Goal: Information Seeking & Learning: Learn about a topic

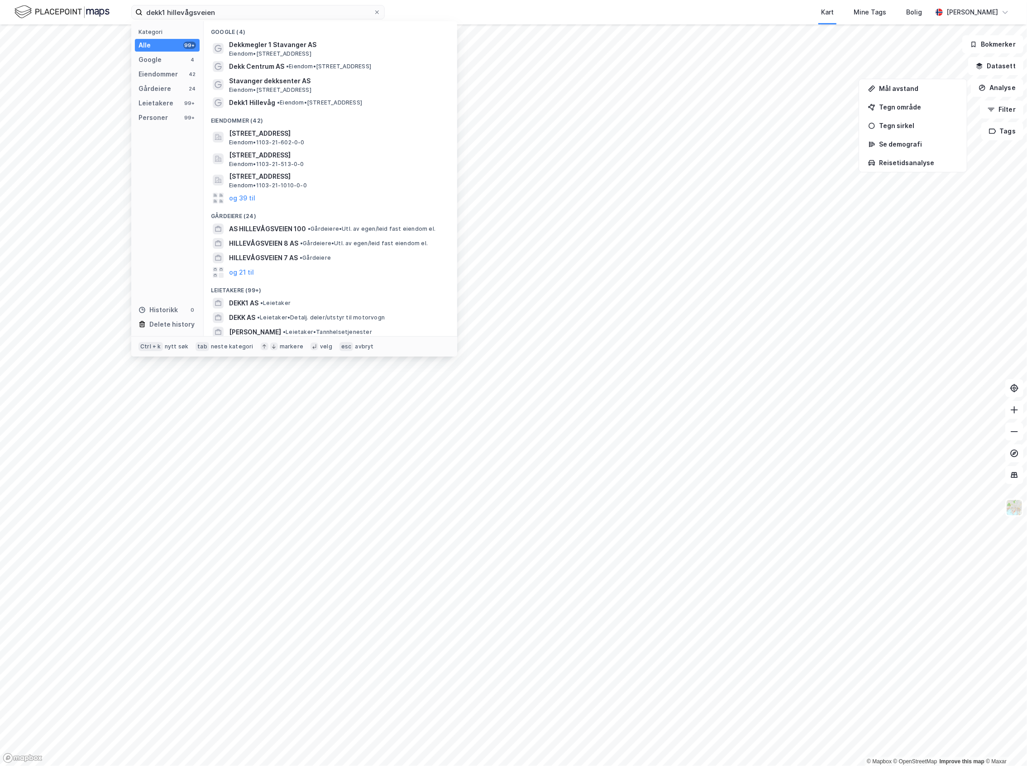
type input "dekk1 hillevågsveien"
click at [299, 43] on span "Dekkmegler 1 Stavanger AS" at bounding box center [337, 44] width 217 height 11
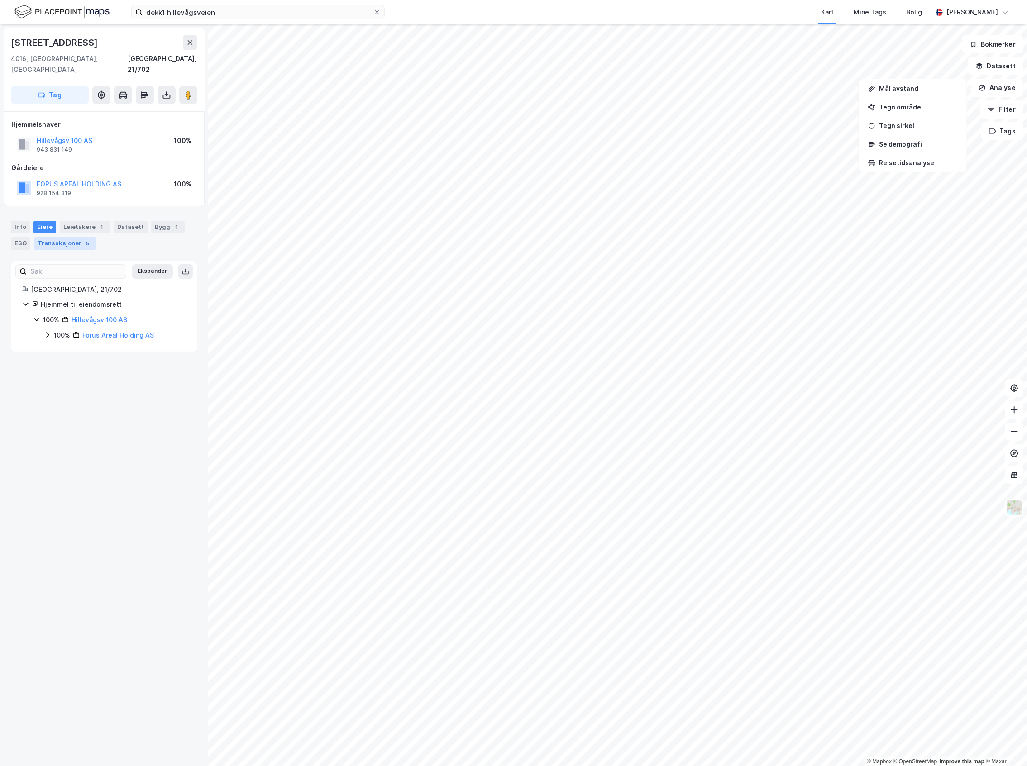
click at [73, 237] on div "Transaksjoner 5" at bounding box center [65, 243] width 62 height 13
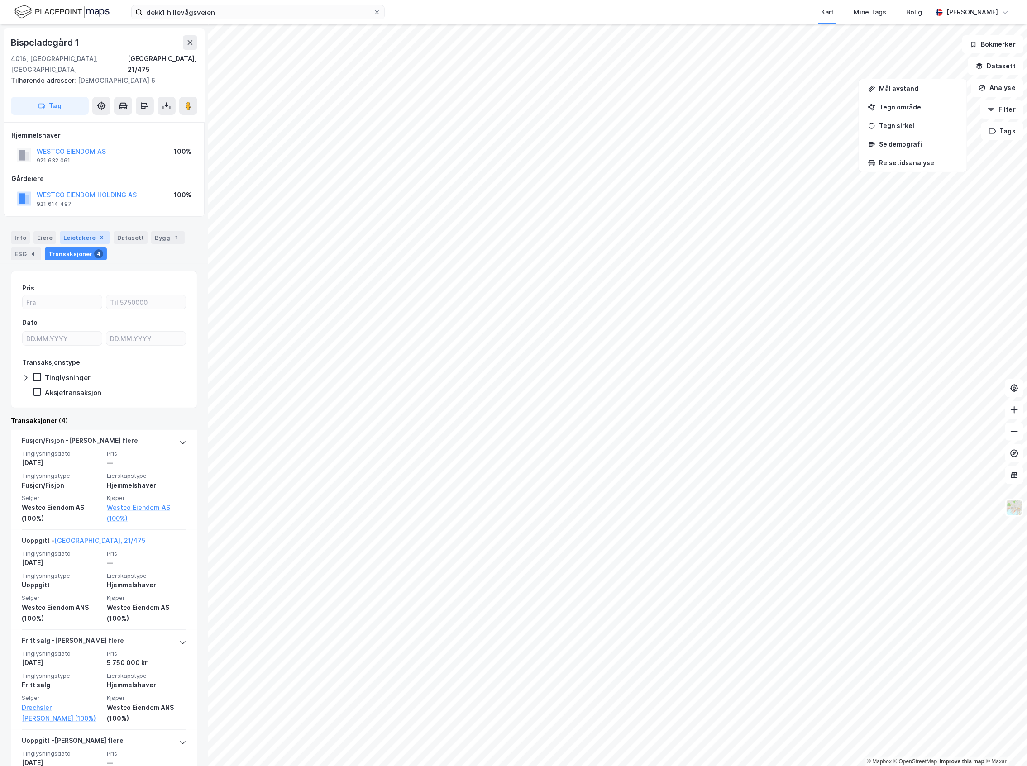
click at [88, 231] on div "Leietakere 3" at bounding box center [85, 237] width 50 height 13
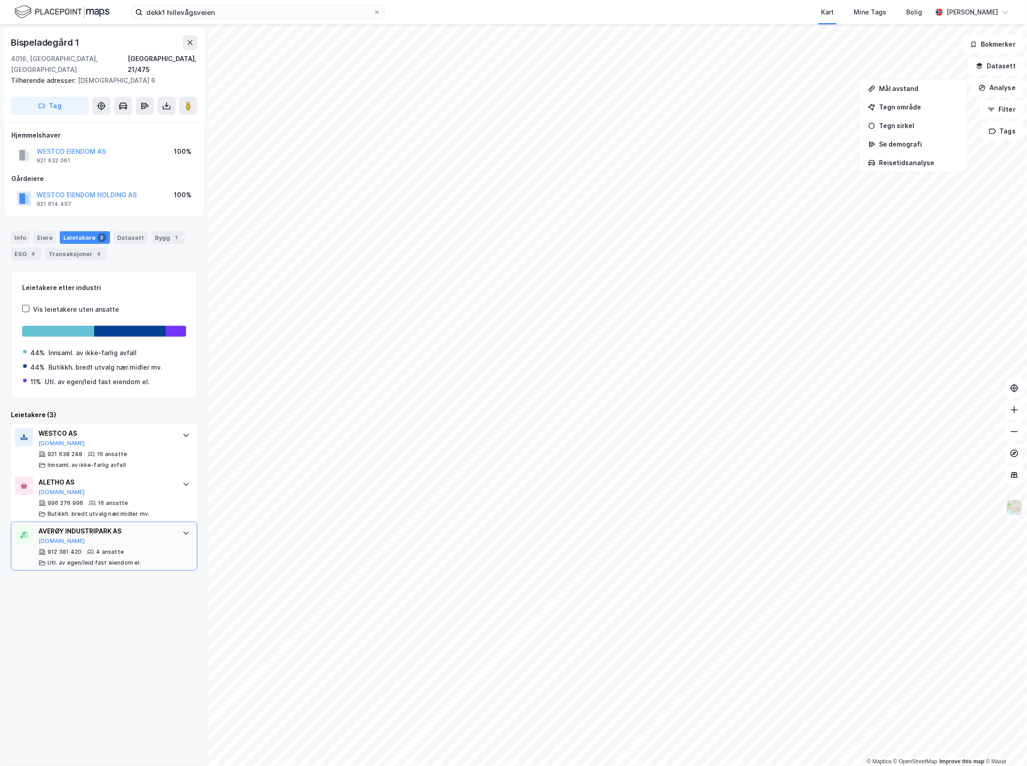
click at [115, 548] on div "4 ansatte" at bounding box center [110, 551] width 28 height 7
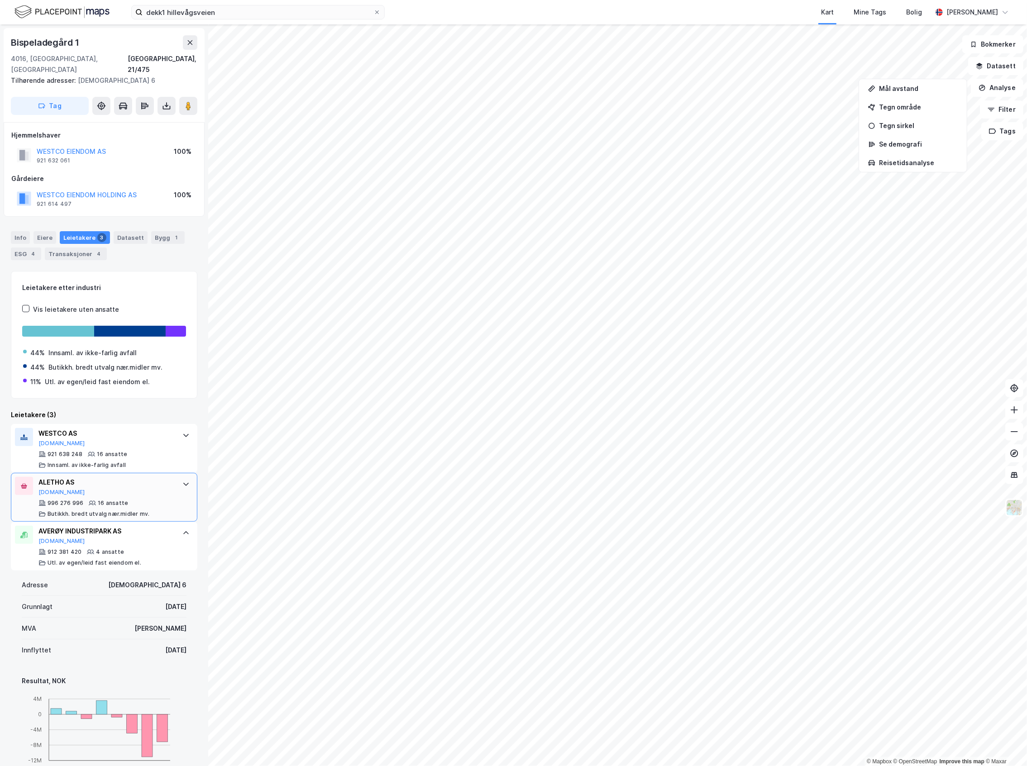
click at [125, 487] on div "ALETHO AS [DOMAIN_NAME] 996 276 996 16 ansatte [PERSON_NAME]. bredt utvalg nær.…" at bounding box center [105, 497] width 135 height 41
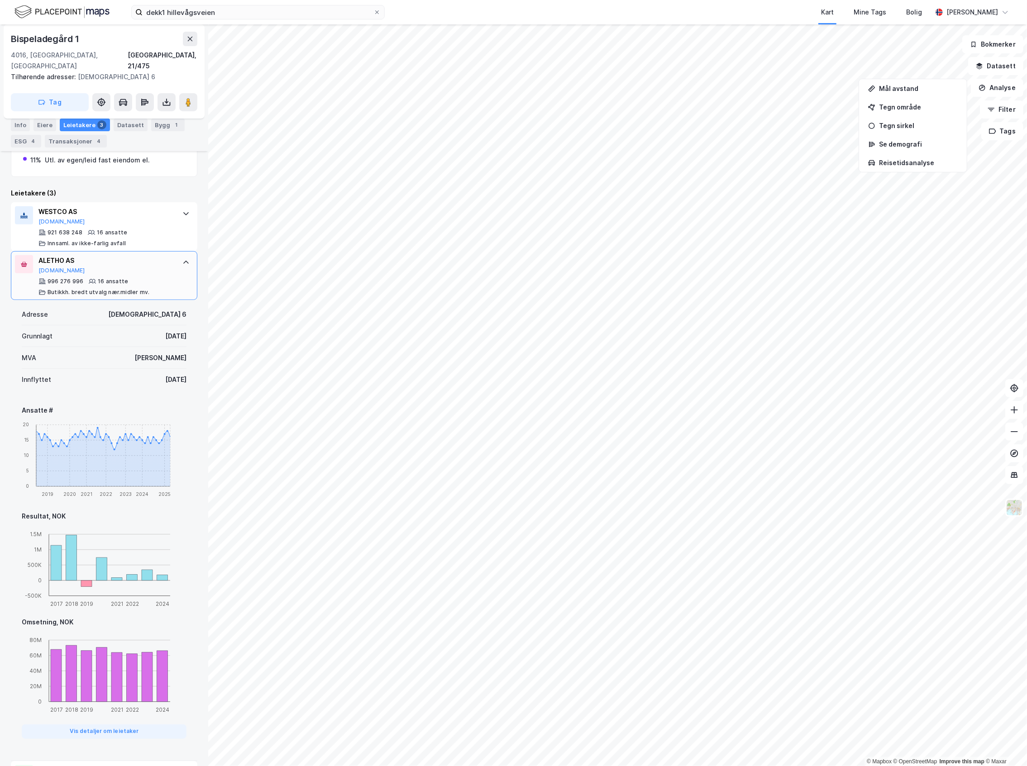
scroll to position [241, 0]
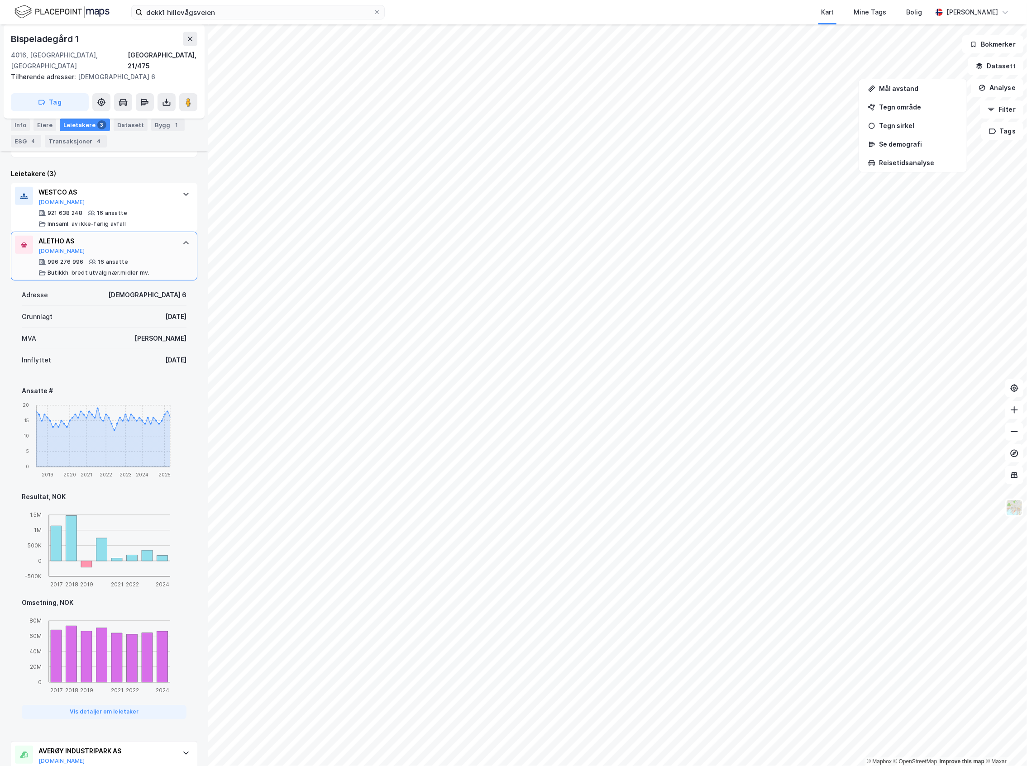
click at [125, 258] on div "996 276 996 16 ansatte Butikkh. bredt utvalg nær.midler mv." at bounding box center [105, 267] width 135 height 18
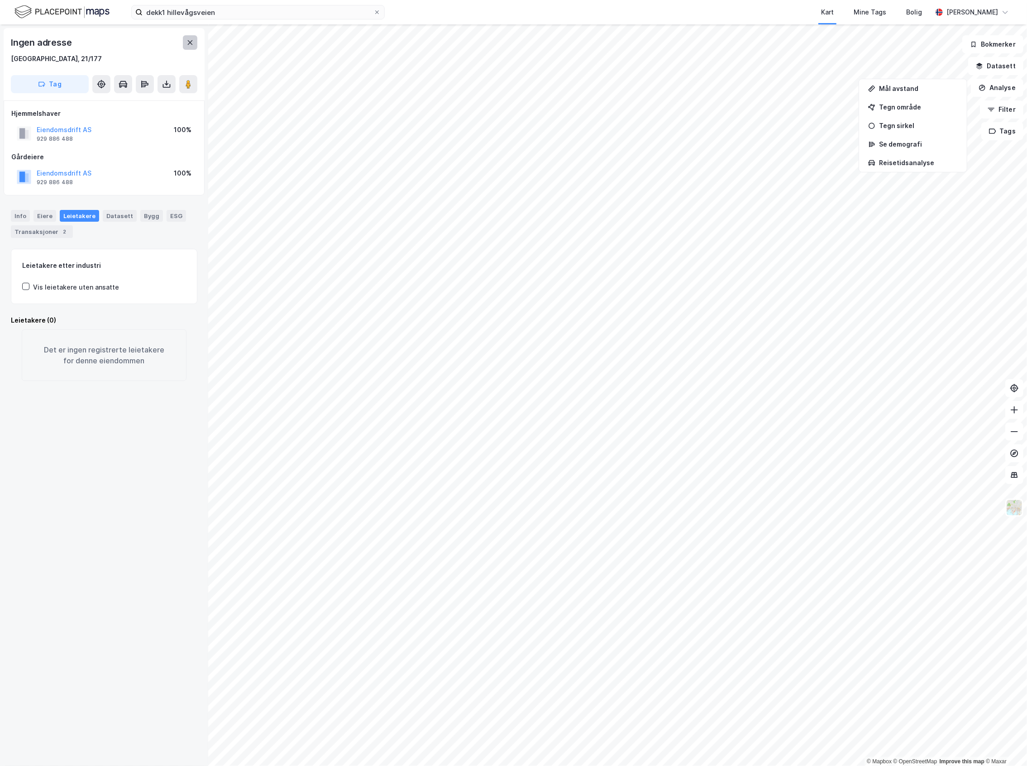
click at [189, 45] on icon at bounding box center [189, 42] width 7 height 7
click at [60, 124] on div "Eiendomsdrift AS" at bounding box center [64, 129] width 55 height 11
click at [0, 0] on button "Eiendomsdrift AS" at bounding box center [0, 0] width 0 height 0
click at [42, 218] on div "Eiere" at bounding box center [44, 216] width 23 height 12
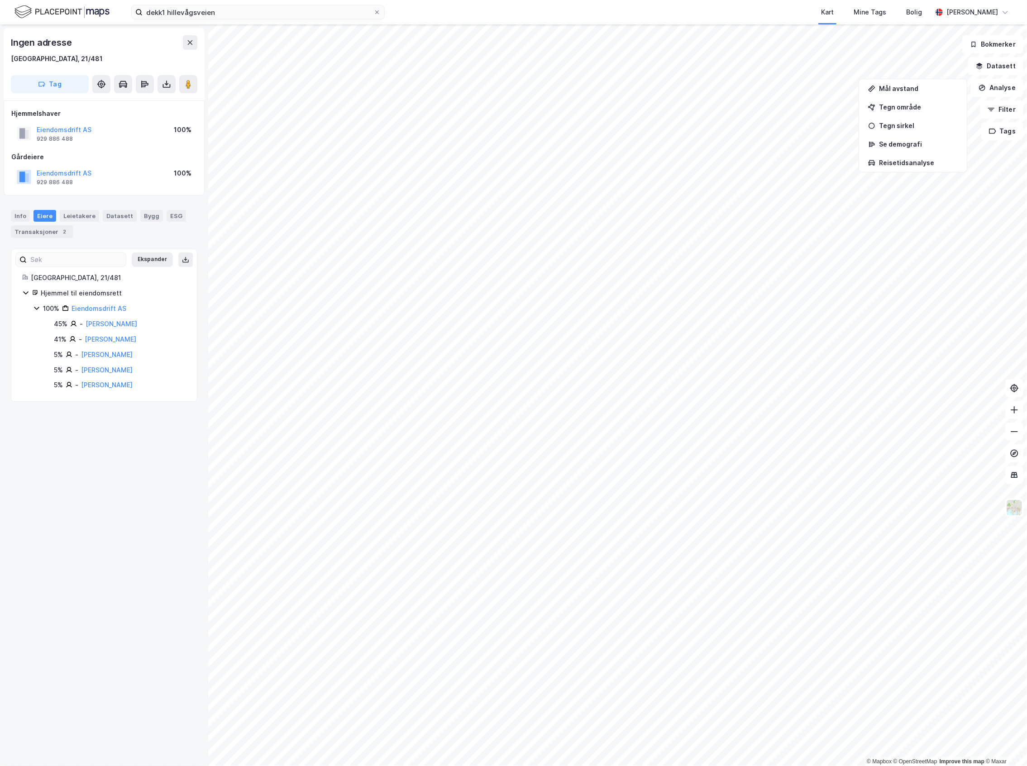
click at [668, 0] on html "dekk1 hillevågsveien Kart Mine Tags Bolig [PERSON_NAME] © Mapbox © OpenStreetMa…" at bounding box center [513, 383] width 1027 height 766
click at [911, 91] on div "Mål avstand" at bounding box center [918, 89] width 79 height 8
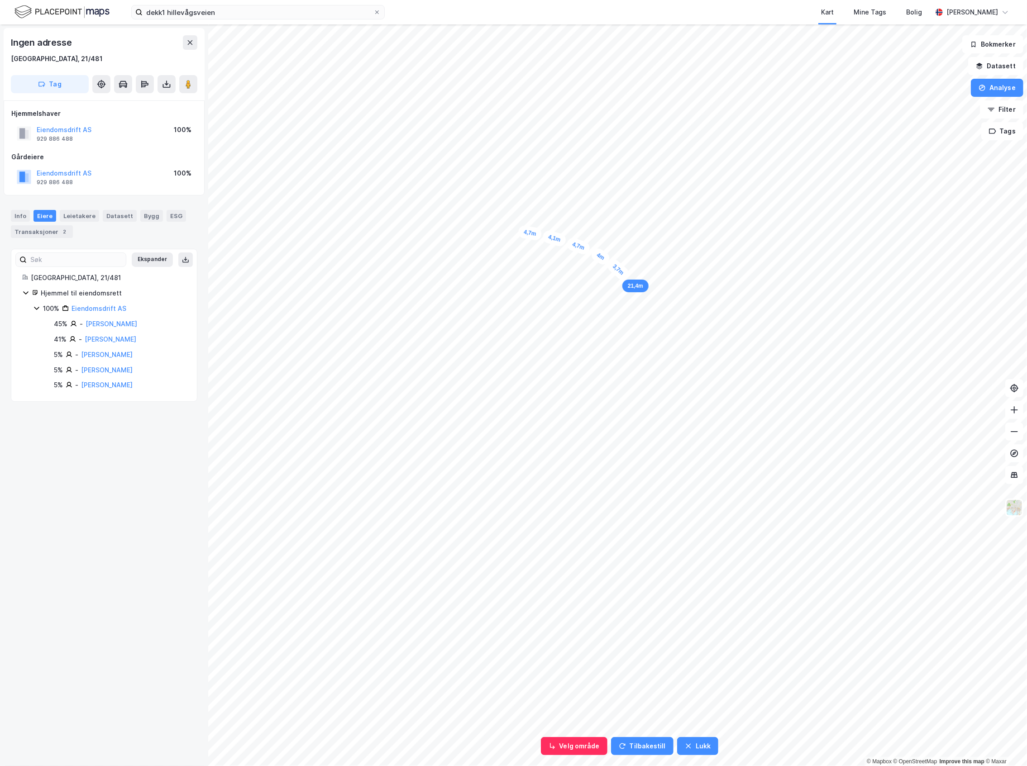
click at [627, 277] on div "3,7m" at bounding box center [618, 269] width 26 height 25
click at [652, 311] on div "3,4m" at bounding box center [646, 302] width 23 height 26
click at [590, 429] on div "4,1m" at bounding box center [598, 420] width 25 height 25
click at [577, 443] on div "3,2m" at bounding box center [583, 435] width 25 height 25
click at [577, 443] on div "3,4m" at bounding box center [583, 437] width 25 height 26
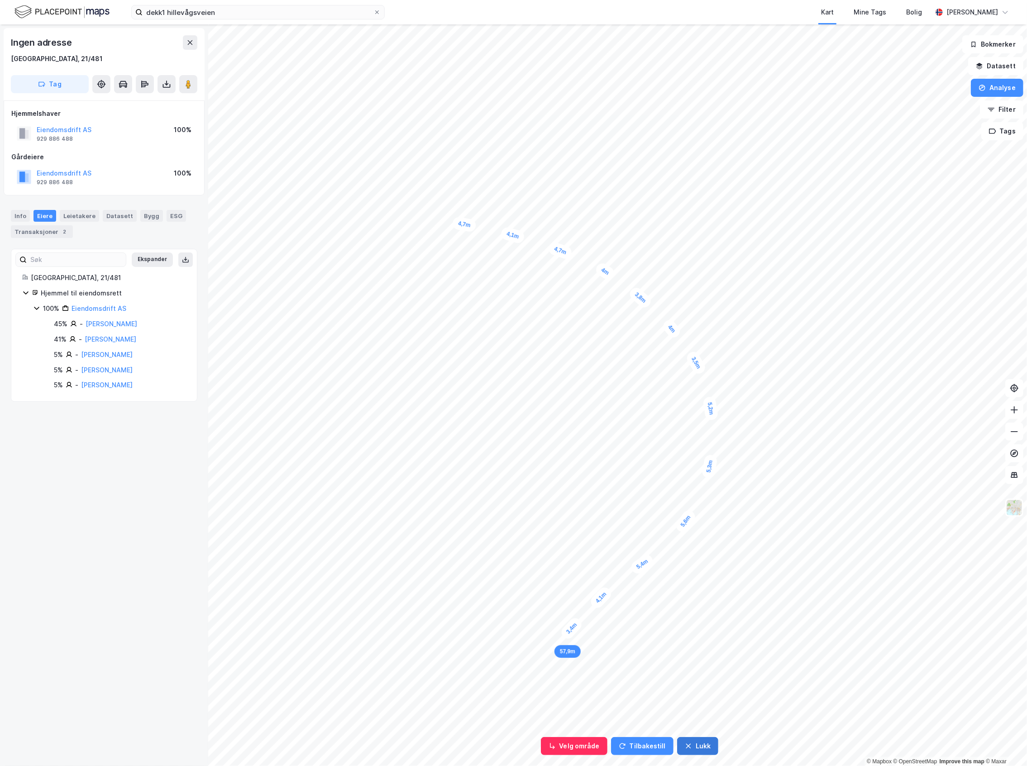
click at [697, 748] on button "Lukk" at bounding box center [697, 746] width 41 height 18
click at [54, 230] on div "Transaksjoner 2" at bounding box center [42, 231] width 62 height 13
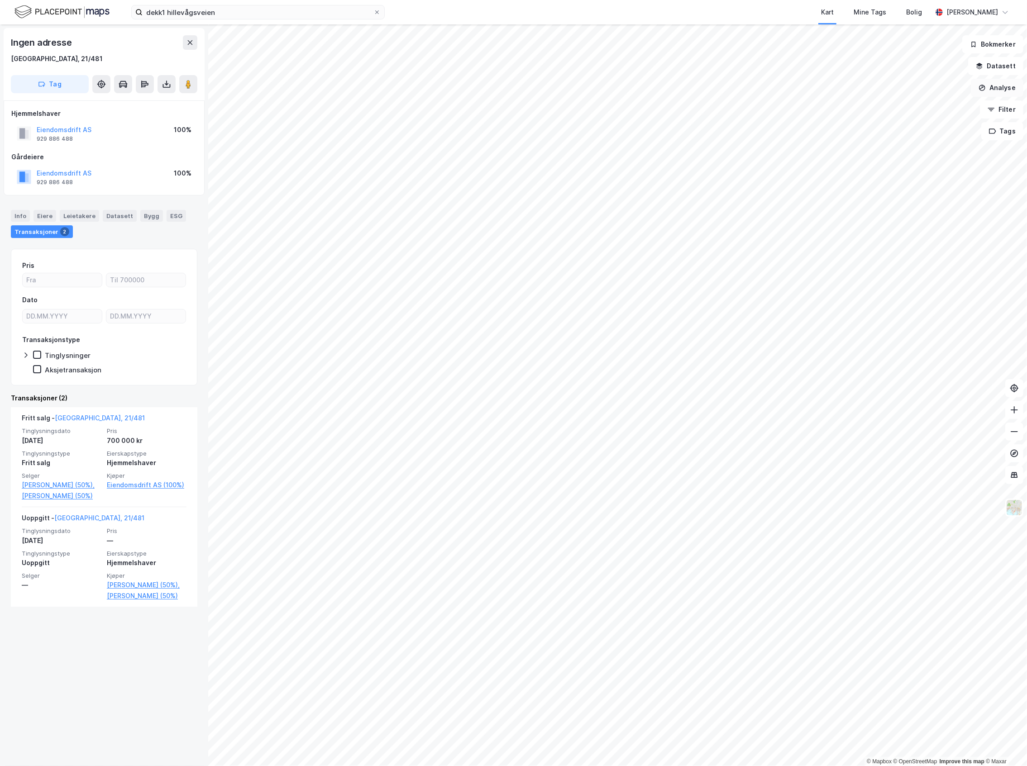
click at [1001, 89] on button "Analyse" at bounding box center [997, 88] width 52 height 18
click at [1003, 66] on button "Datasett" at bounding box center [995, 66] width 55 height 18
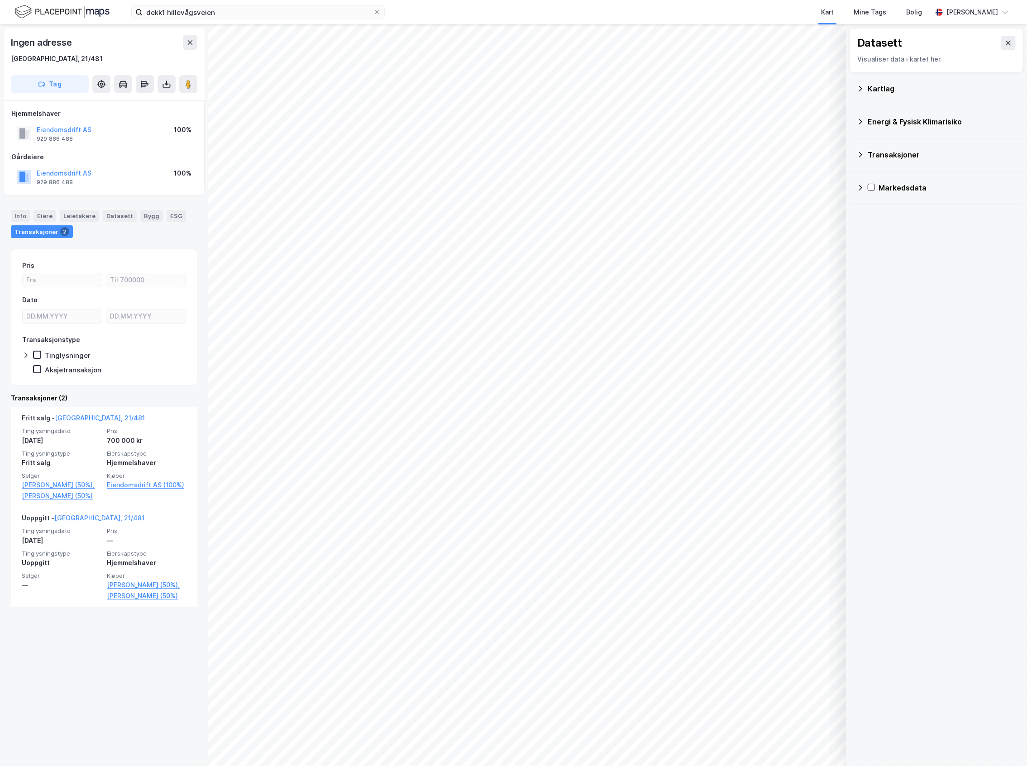
click at [926, 93] on div "Kartlag" at bounding box center [941, 88] width 148 height 11
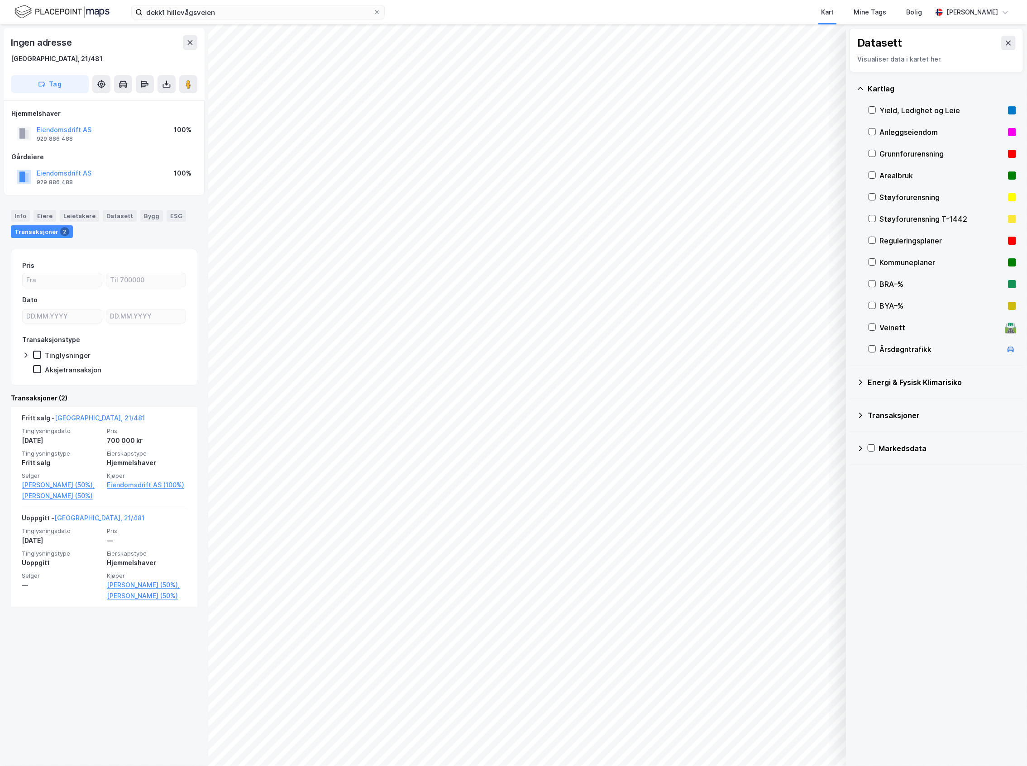
click at [908, 263] on div "Kommuneplaner" at bounding box center [941, 262] width 125 height 11
click at [814, 741] on button "Vis" at bounding box center [799, 742] width 75 height 14
click at [791, 721] on icon at bounding box center [794, 722] width 7 height 7
click at [793, 721] on icon at bounding box center [794, 722] width 7 height 7
click at [827, 726] on button at bounding box center [827, 722] width 14 height 14
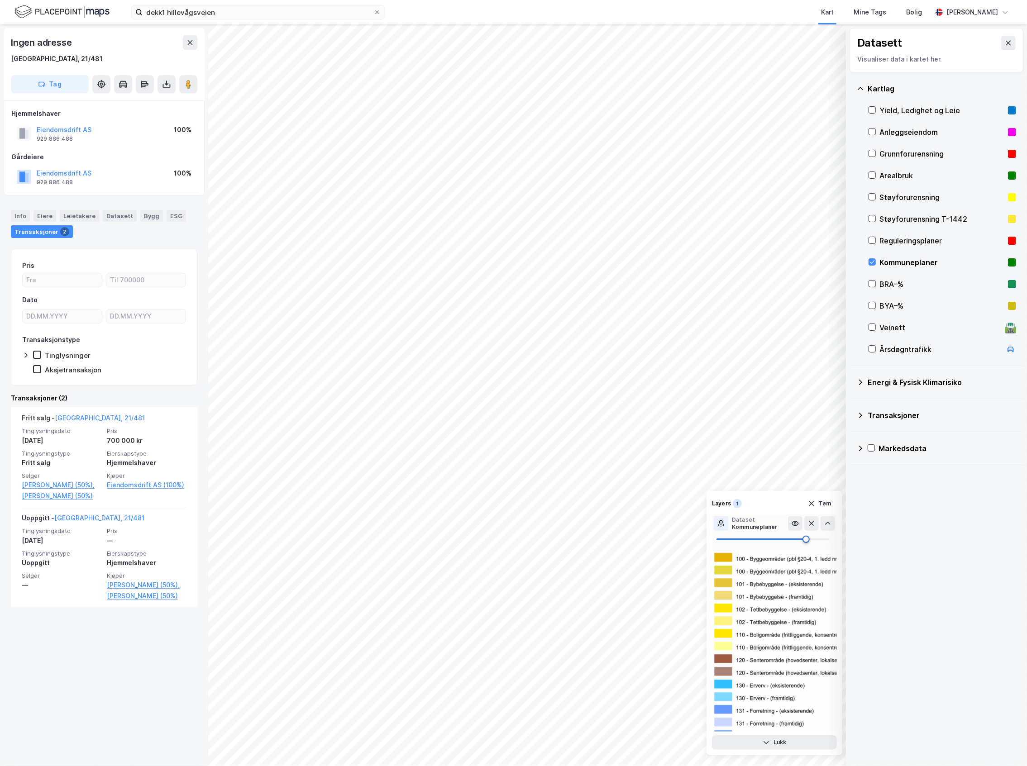
type input "77"
drag, startPoint x: 794, startPoint y: 539, endPoint x: 804, endPoint y: 553, distance: 17.1
click at [804, 553] on div at bounding box center [774, 632] width 125 height 199
click at [878, 236] on div "Reguleringsplaner" at bounding box center [942, 241] width 148 height 22
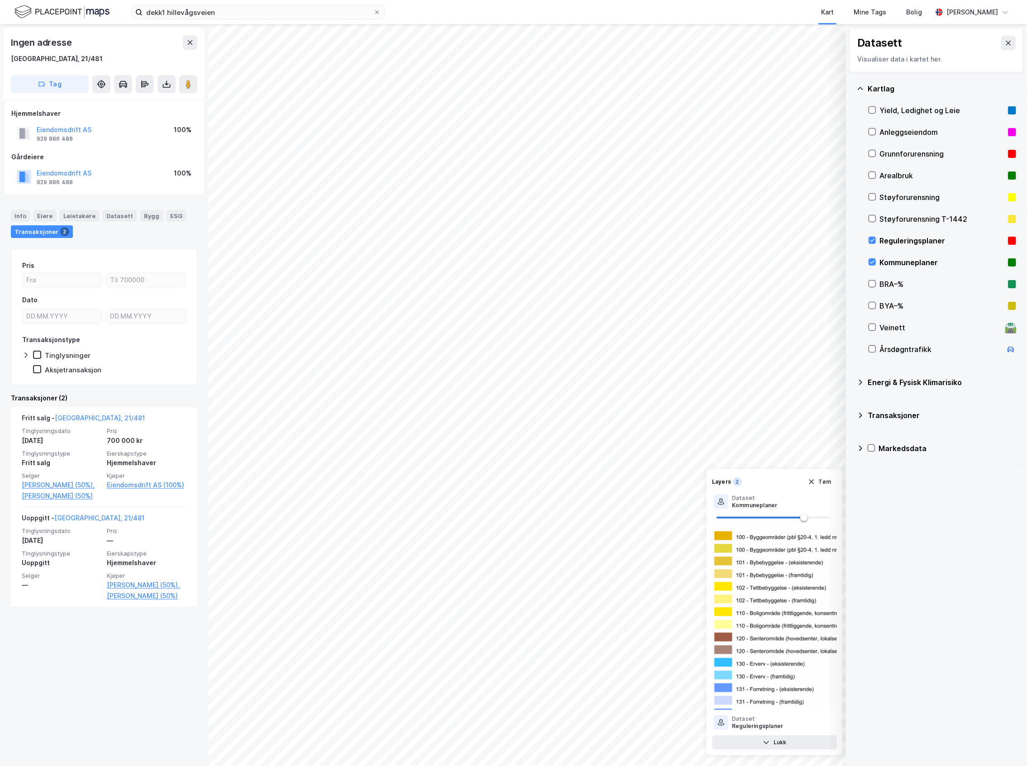
click at [878, 259] on div "Kommuneplaner" at bounding box center [942, 263] width 148 height 22
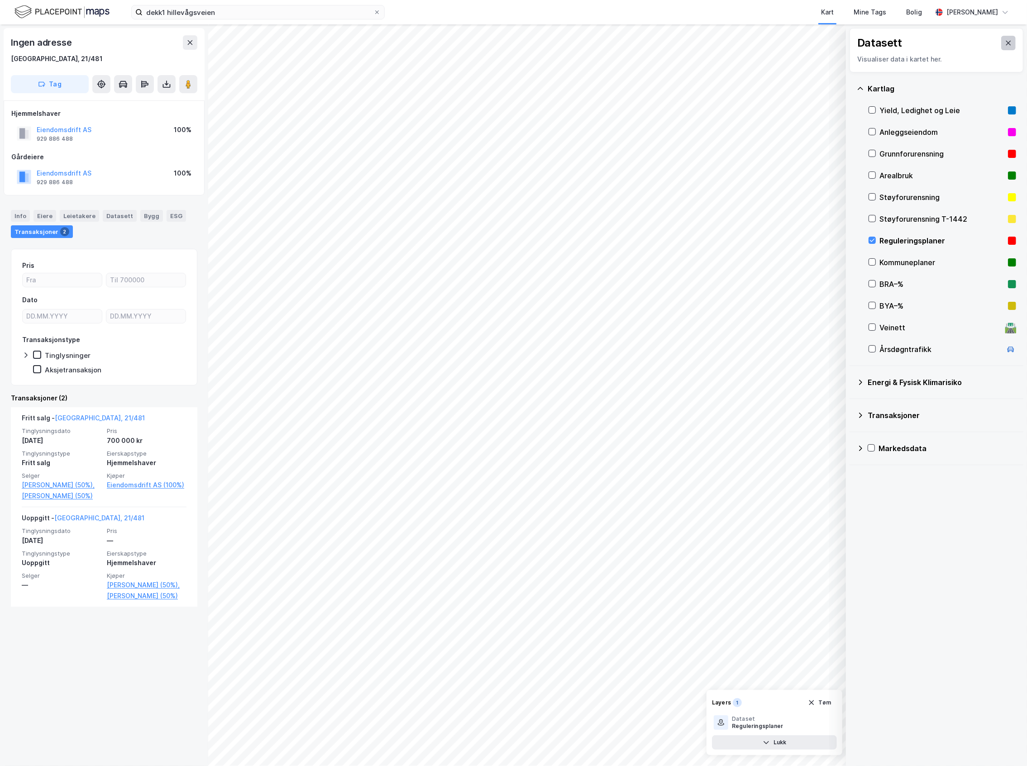
click at [1005, 40] on icon at bounding box center [1008, 42] width 7 height 7
